Goal: Complete application form

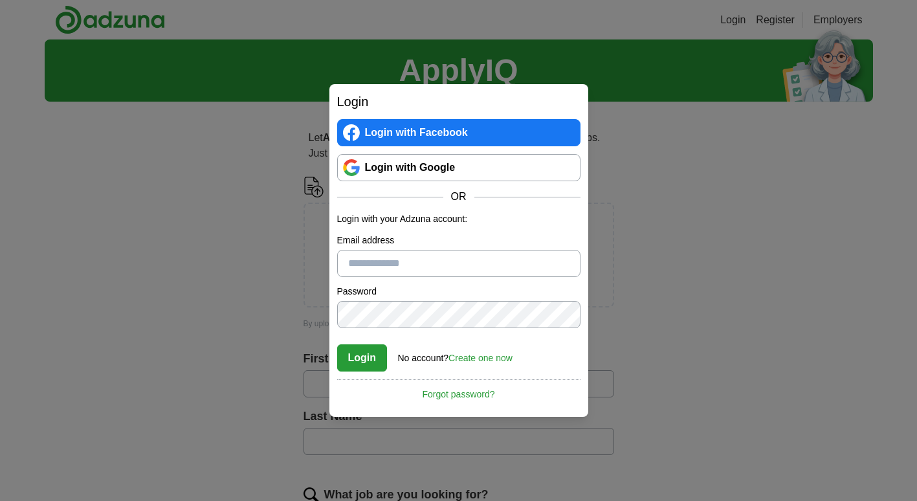
click at [494, 166] on link "Login with Google" at bounding box center [458, 167] width 243 height 27
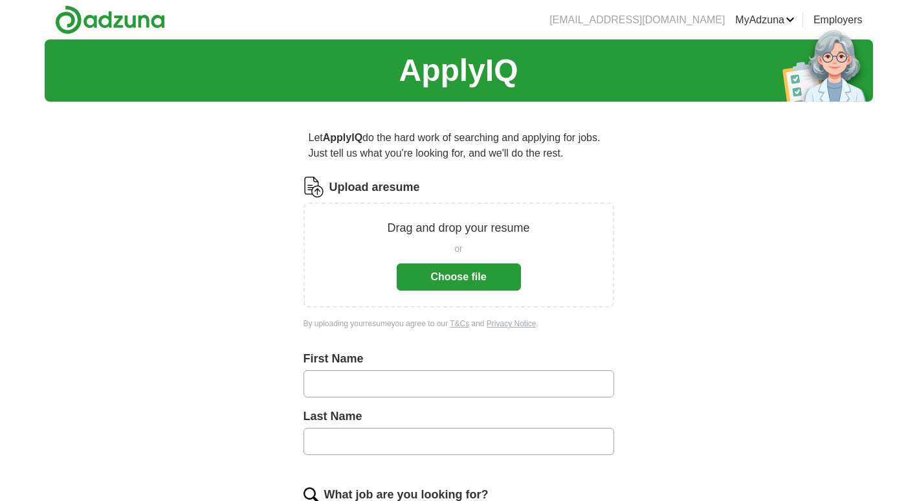
click at [472, 283] on button "Choose file" at bounding box center [459, 276] width 124 height 27
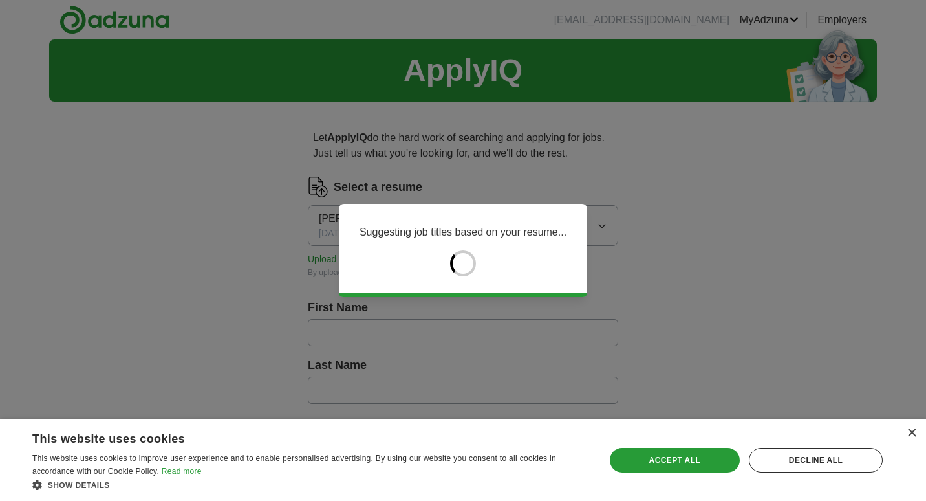
type input "*******"
type input "*****"
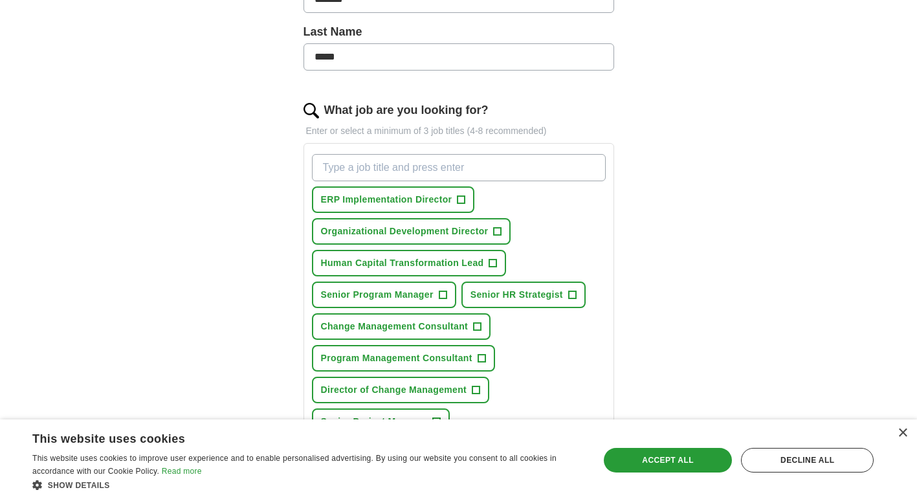
scroll to position [334, 0]
click at [498, 230] on span "+" at bounding box center [498, 230] width 8 height 10
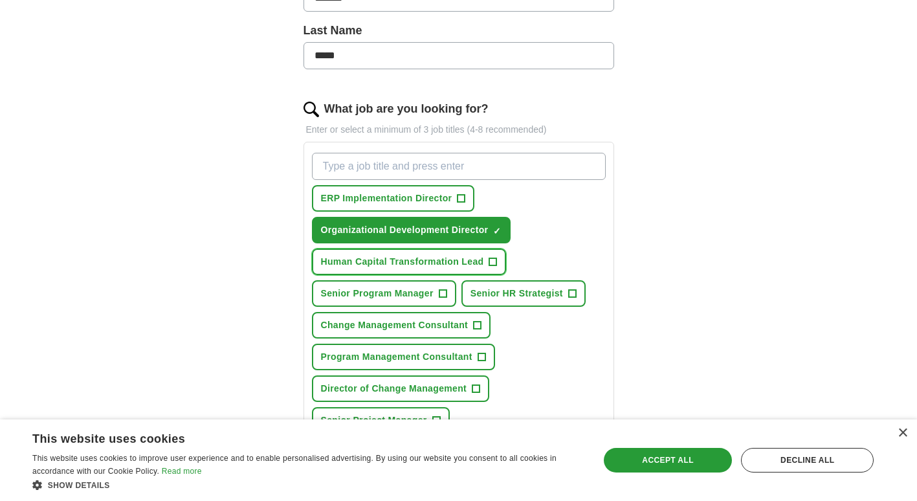
click at [488, 259] on button "Human Capital Transformation Lead +" at bounding box center [409, 261] width 195 height 27
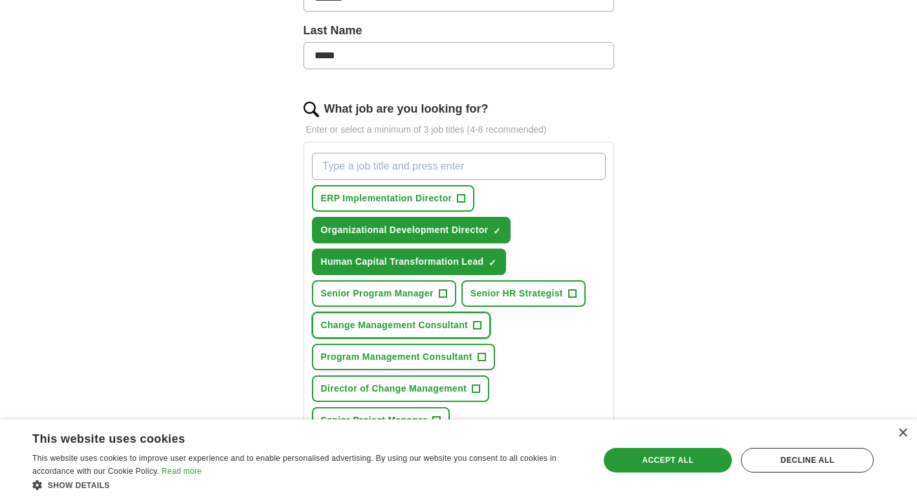
click at [479, 322] on span "+" at bounding box center [478, 325] width 8 height 10
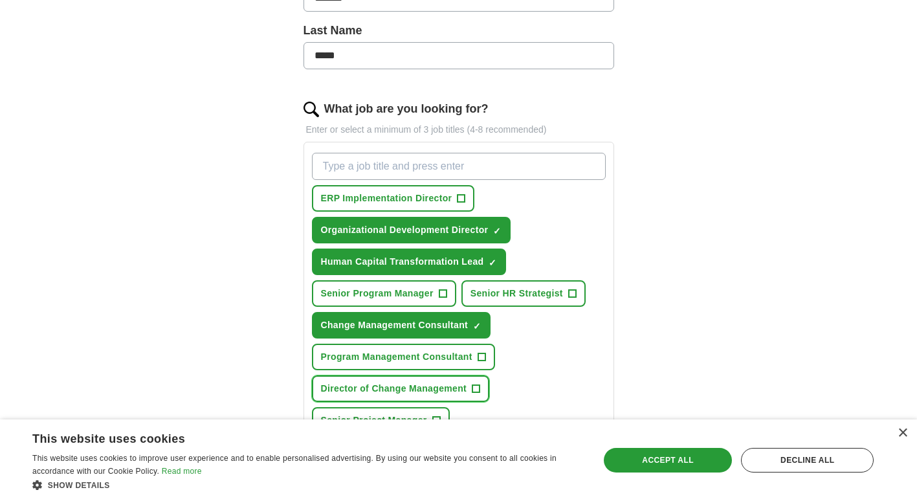
click at [474, 389] on span "+" at bounding box center [476, 389] width 8 height 10
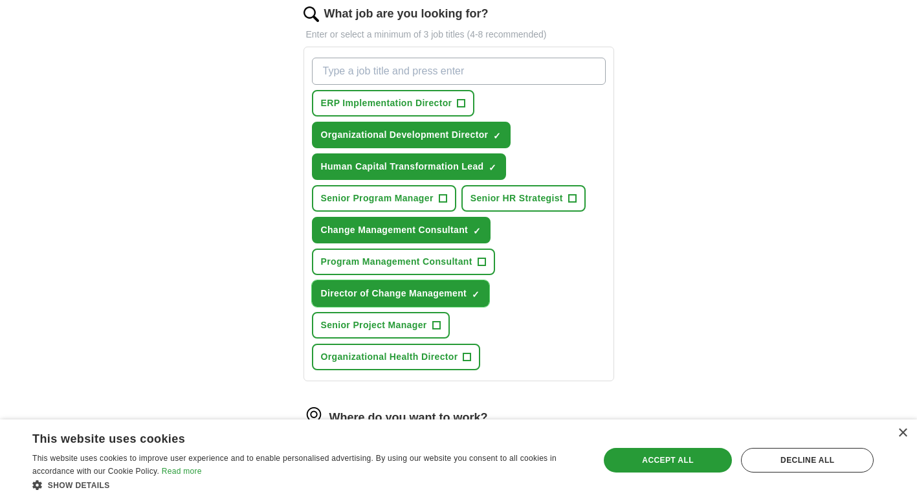
scroll to position [430, 0]
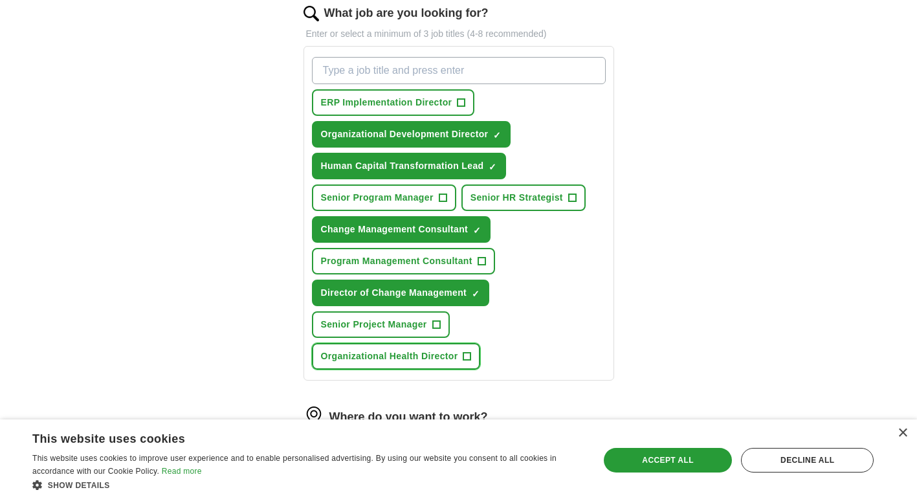
click at [467, 353] on span "+" at bounding box center [467, 356] width 8 height 10
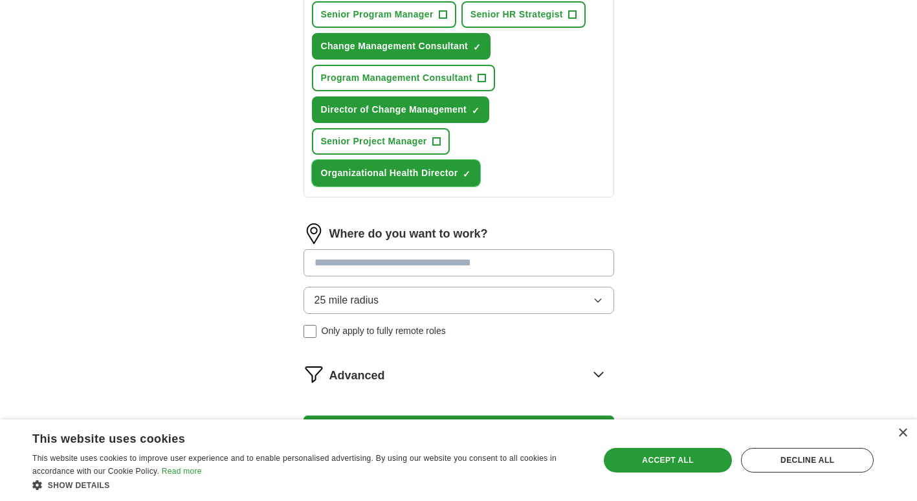
scroll to position [616, 0]
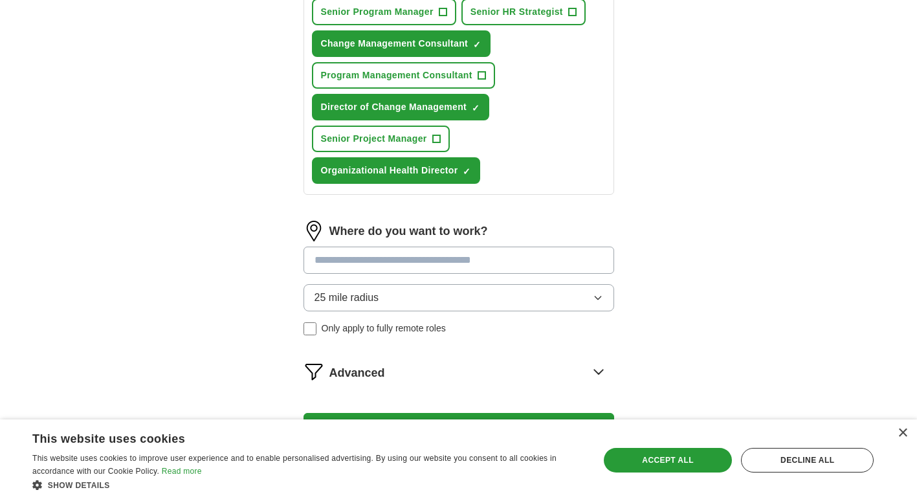
click at [557, 256] on input at bounding box center [458, 260] width 311 height 27
type input "*******"
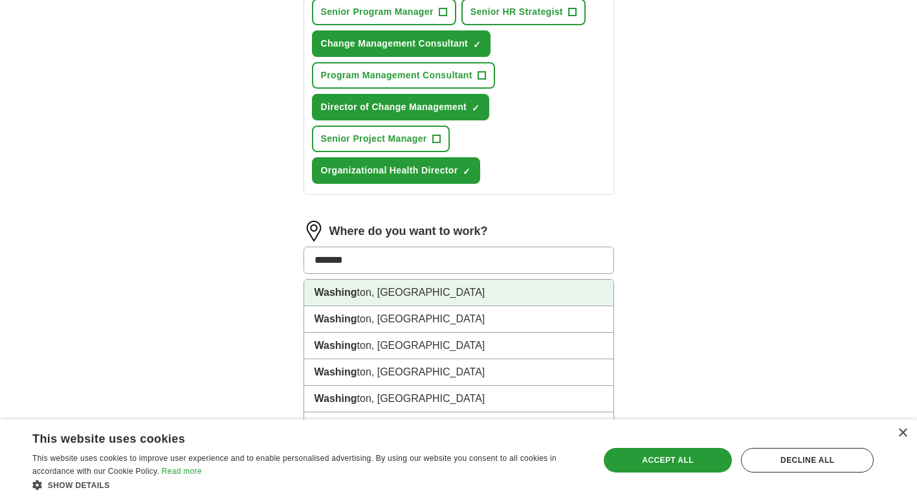
click at [452, 295] on li "Washing ton, [GEOGRAPHIC_DATA]" at bounding box center [458, 292] width 309 height 27
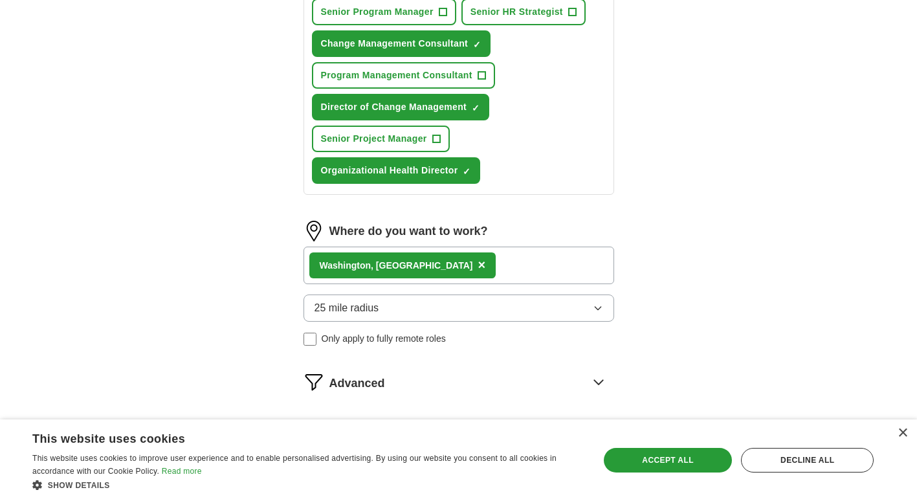
click at [595, 307] on icon "button" at bounding box center [598, 308] width 10 height 10
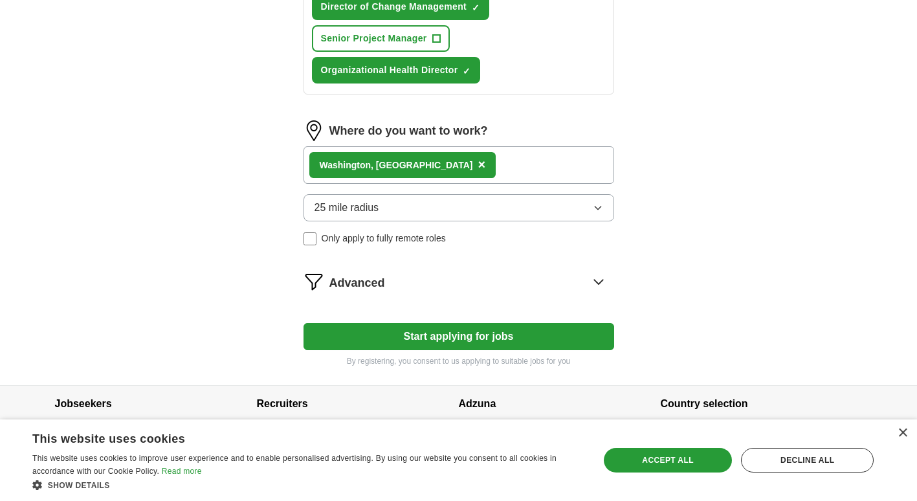
scroll to position [719, 0]
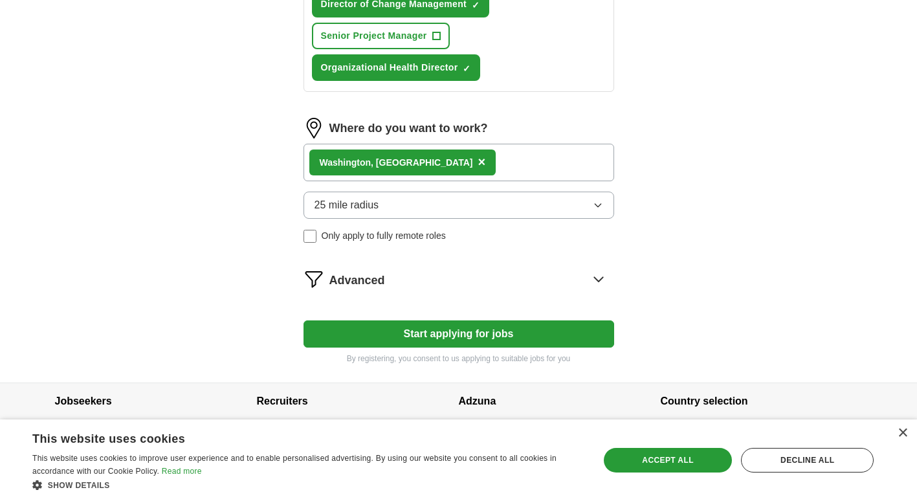
click at [594, 207] on icon "button" at bounding box center [598, 205] width 10 height 10
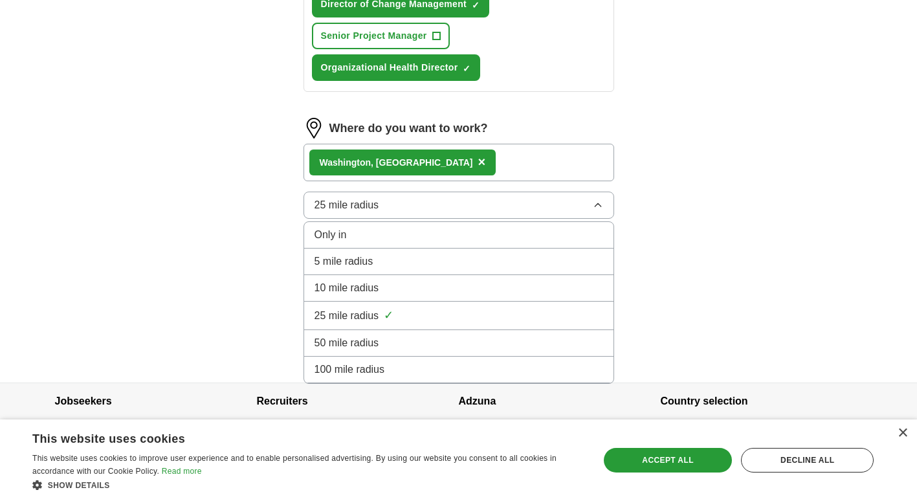
click at [490, 373] on div "100 mile radius" at bounding box center [458, 370] width 289 height 16
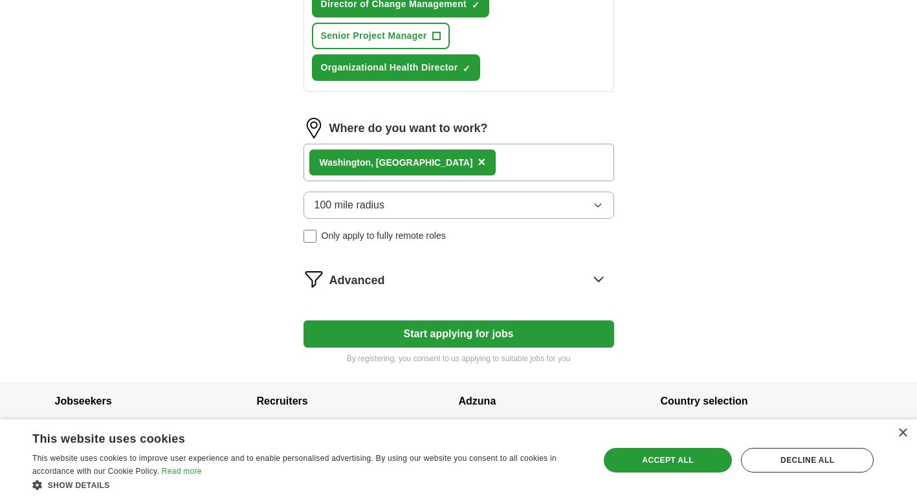
click at [503, 334] on button "Start applying for jobs" at bounding box center [458, 333] width 311 height 27
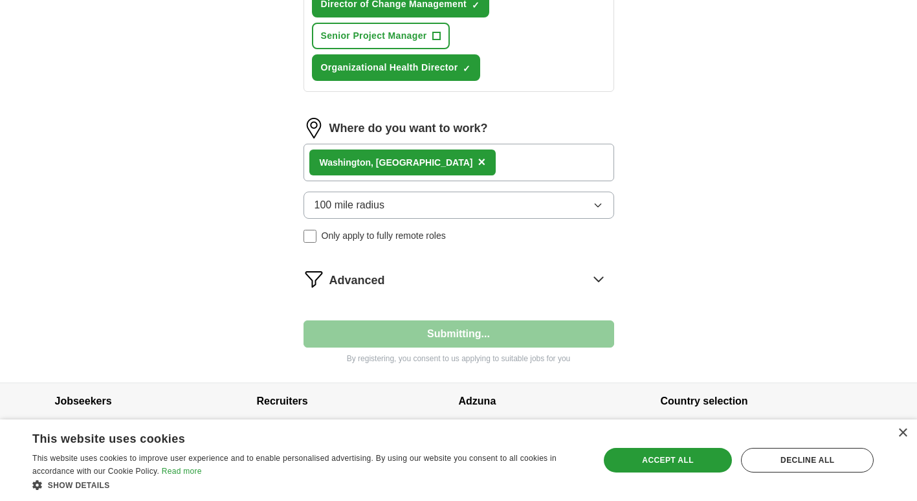
select select "**"
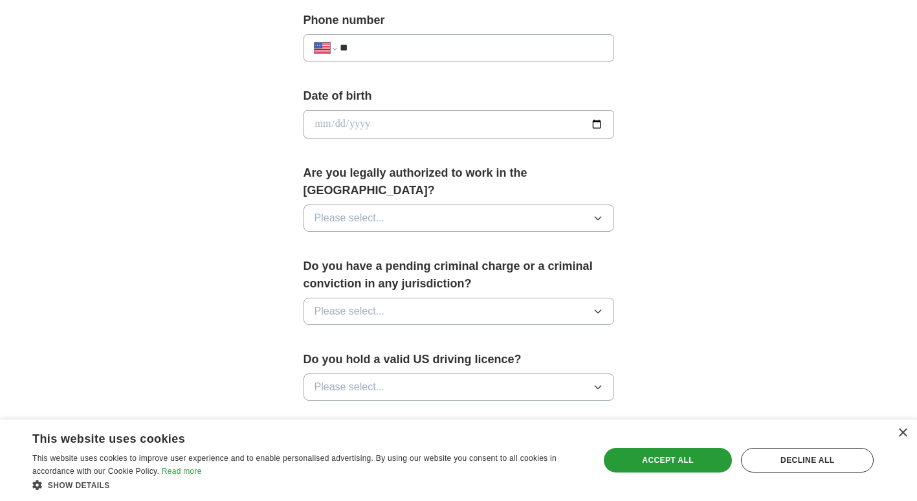
scroll to position [516, 0]
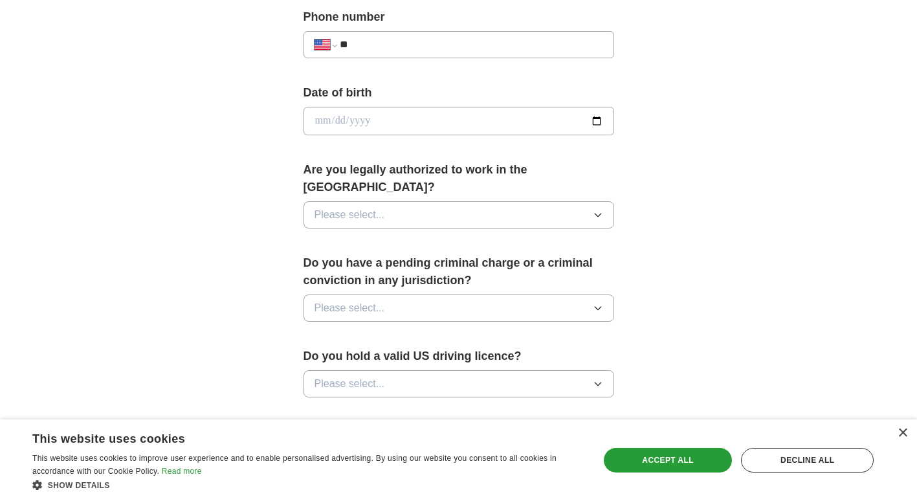
click at [600, 210] on icon "button" at bounding box center [598, 215] width 10 height 10
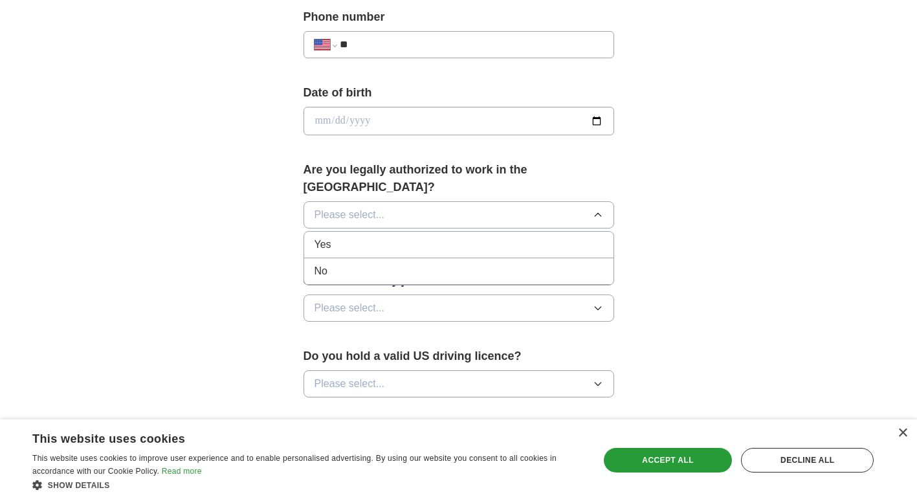
click at [489, 237] on div "Yes" at bounding box center [458, 245] width 289 height 16
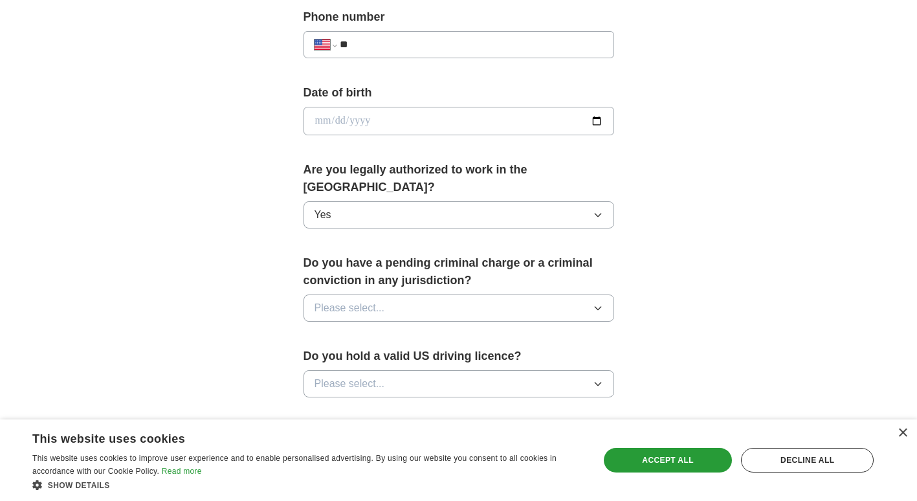
click at [602, 378] on icon "button" at bounding box center [598, 383] width 10 height 10
click at [452, 406] on div "Yes" at bounding box center [458, 414] width 289 height 16
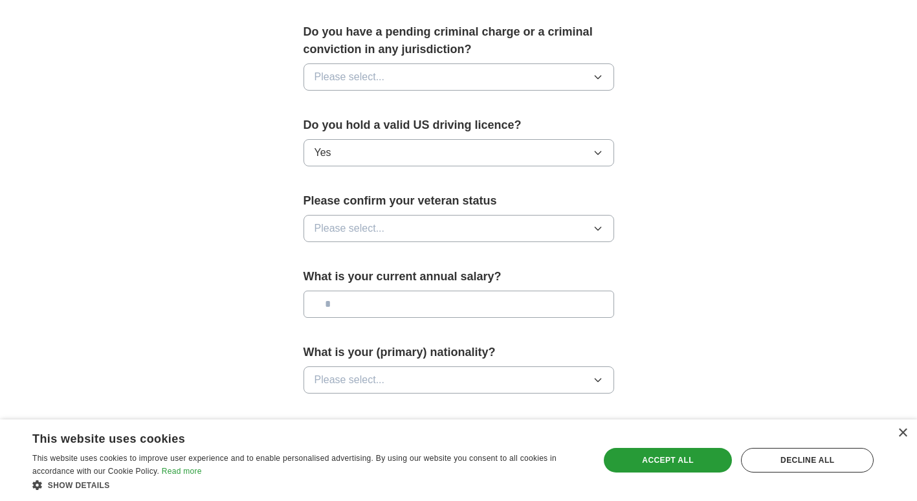
scroll to position [751, 0]
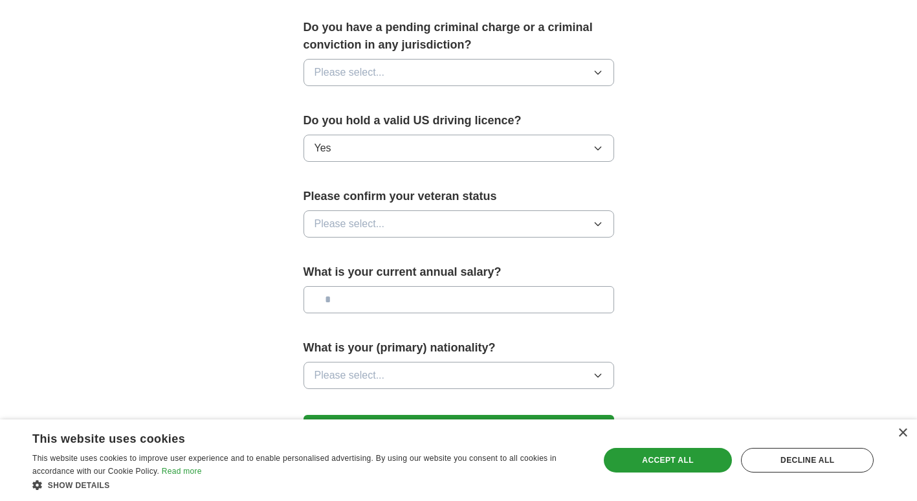
click at [596, 219] on icon "button" at bounding box center [598, 224] width 10 height 10
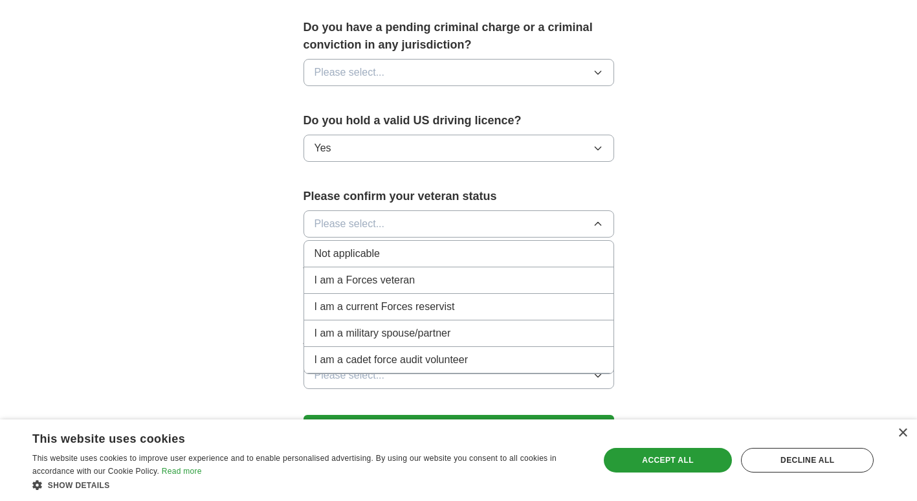
click at [459, 246] on div "Not applicable" at bounding box center [458, 254] width 289 height 16
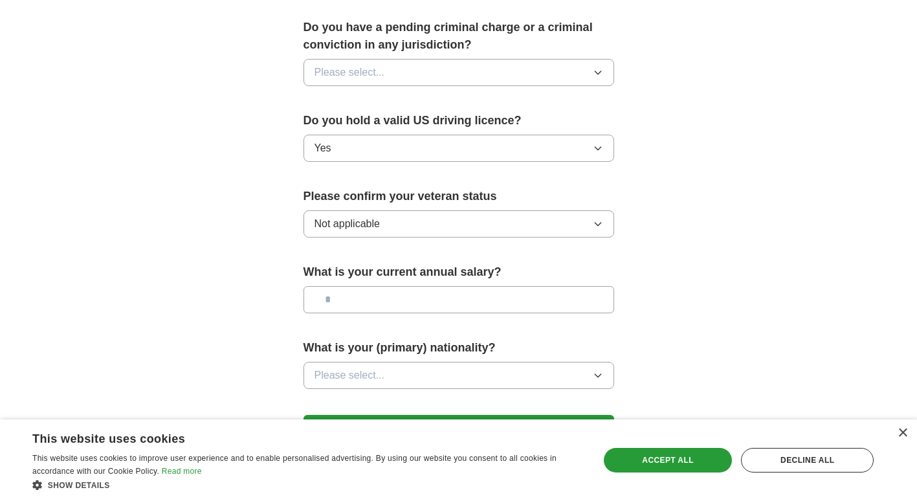
click at [508, 286] on input "text" at bounding box center [458, 299] width 311 height 27
type input "********"
click at [600, 370] on icon "button" at bounding box center [598, 375] width 10 height 10
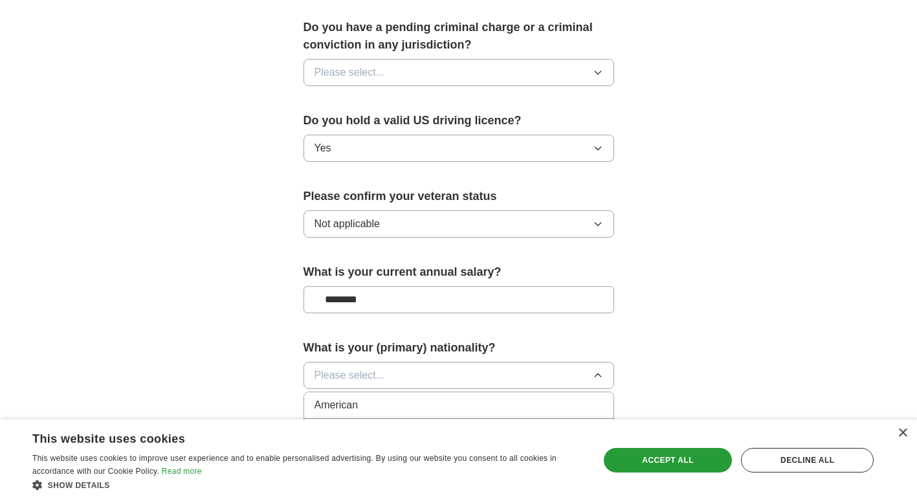
click at [502, 397] on div "American" at bounding box center [458, 405] width 289 height 16
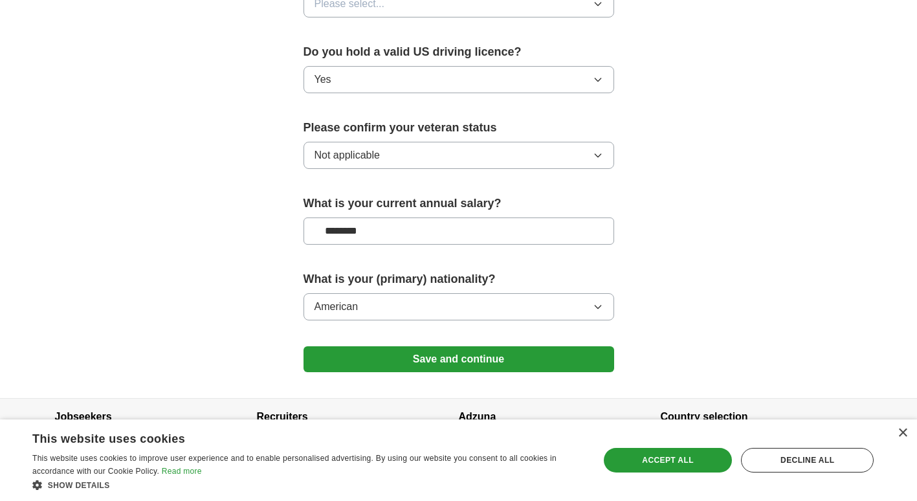
scroll to position [818, 0]
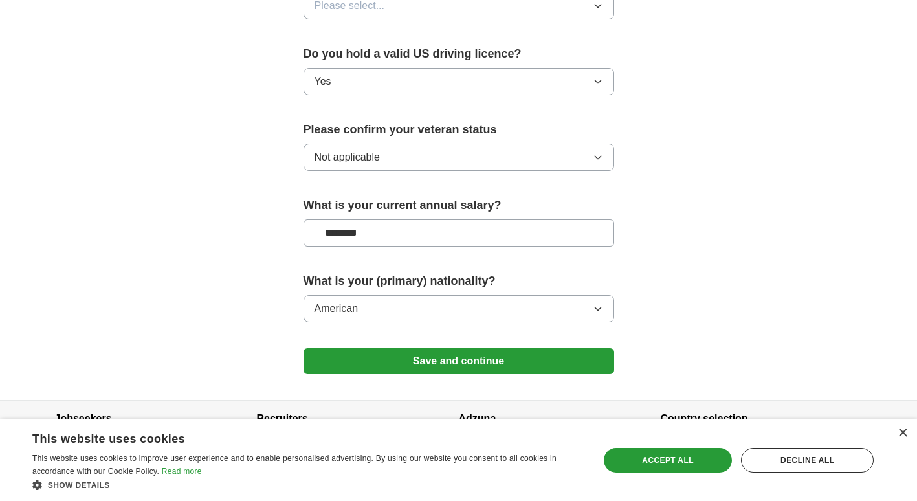
click at [554, 349] on button "Save and continue" at bounding box center [458, 361] width 311 height 26
